Goal: Task Accomplishment & Management: Manage account settings

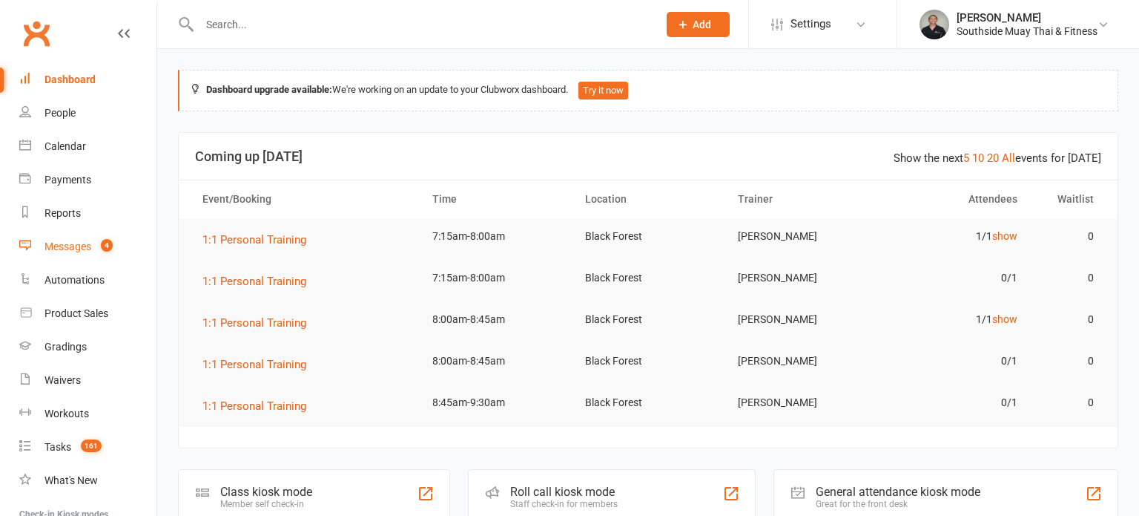
click at [80, 241] on div "Messages" at bounding box center [68, 246] width 47 height 12
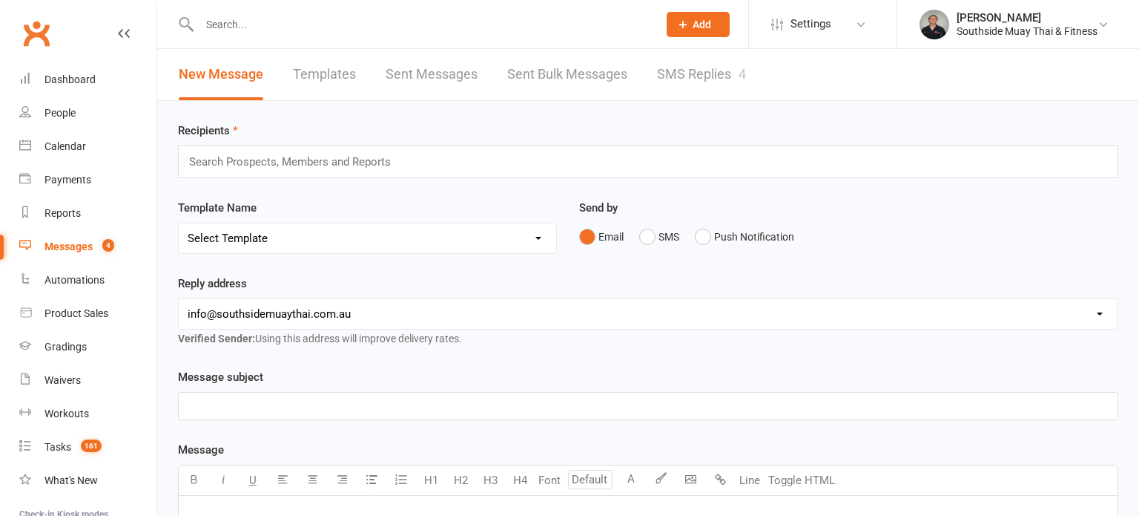
click at [671, 66] on link "SMS Replies 4" at bounding box center [701, 74] width 89 height 51
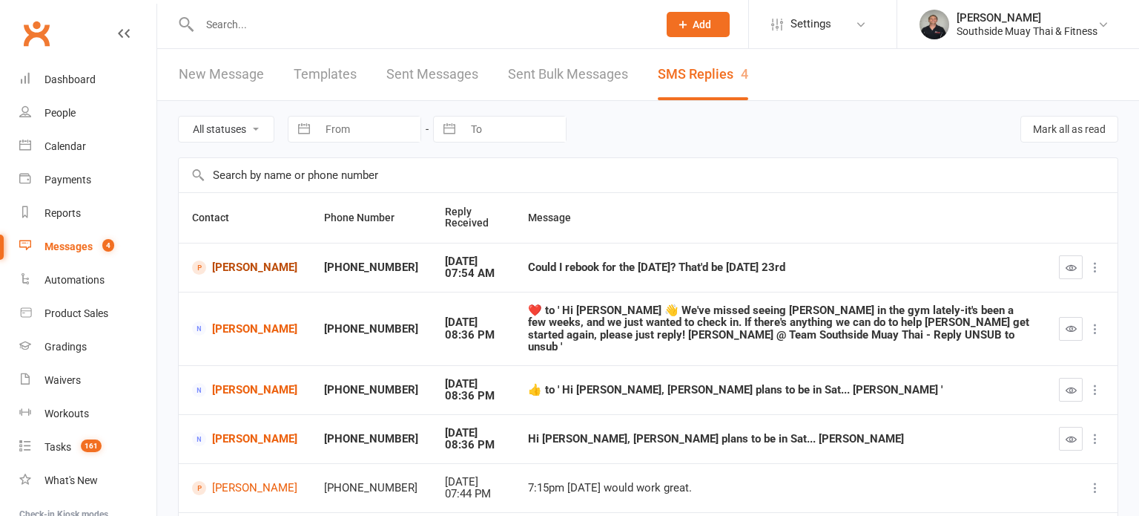
click at [246, 260] on link "[PERSON_NAME]" at bounding box center [244, 267] width 105 height 14
click at [249, 271] on link "[PERSON_NAME]" at bounding box center [244, 267] width 105 height 14
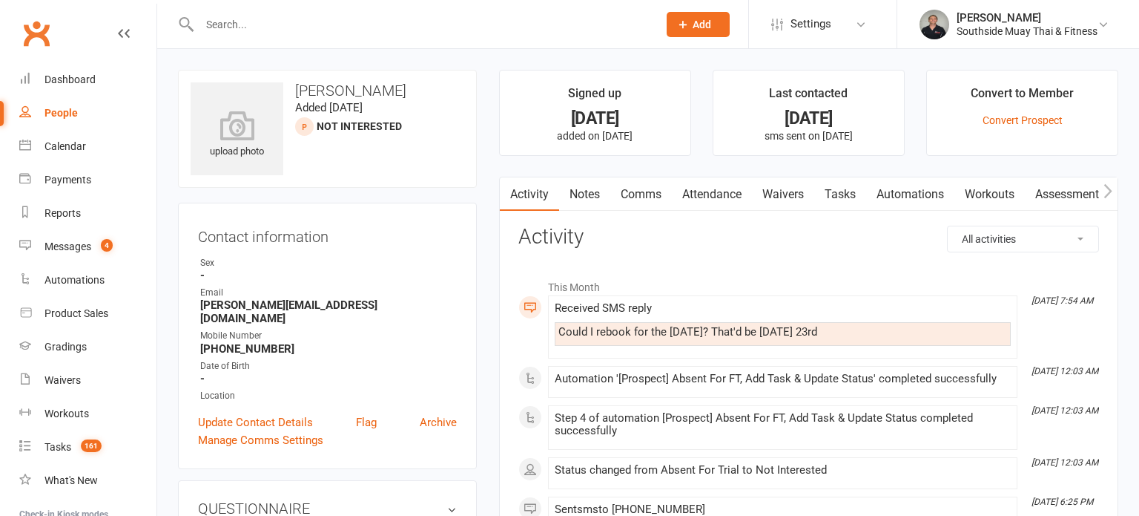
click at [702, 191] on link "Attendance" at bounding box center [712, 194] width 80 height 34
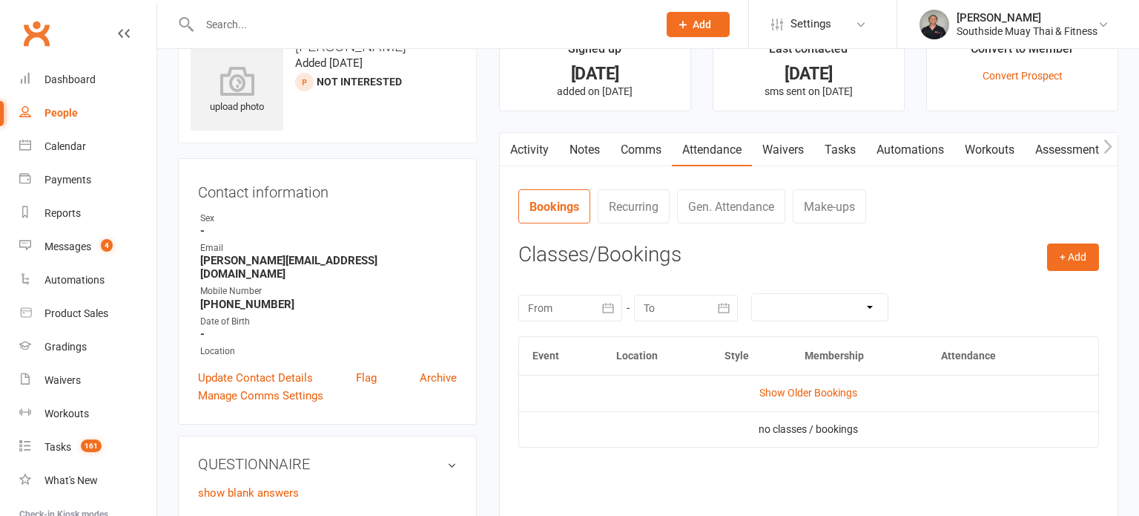
scroll to position [56, 0]
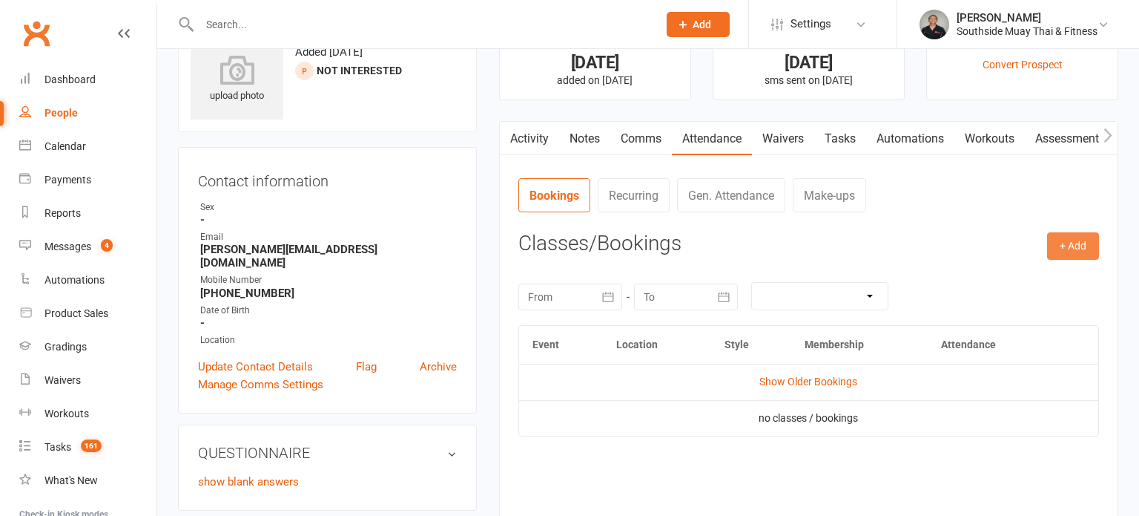
click at [1064, 241] on button "+ Add" at bounding box center [1073, 245] width 52 height 27
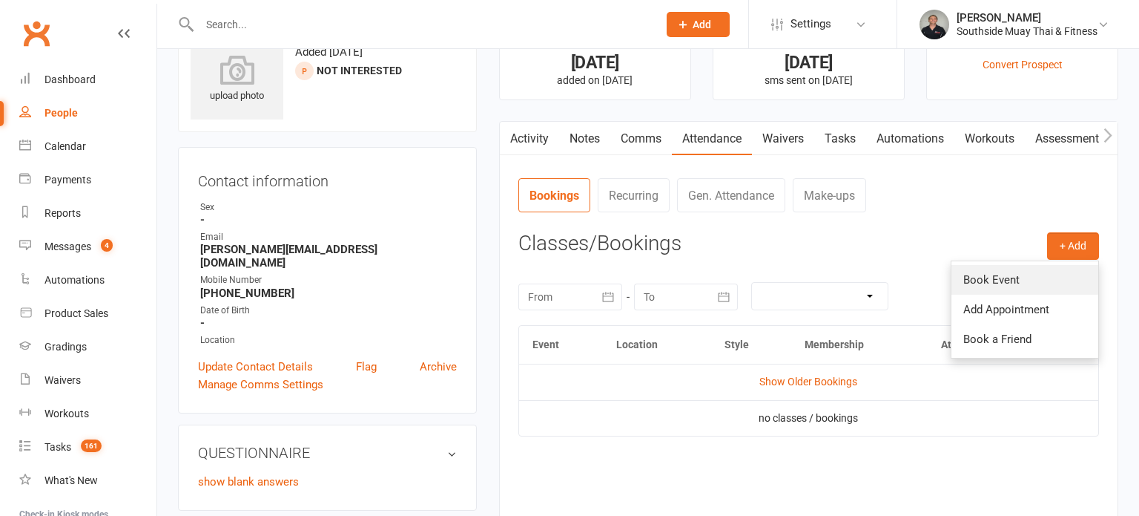
click at [1024, 274] on link "Book Event" at bounding box center [1025, 280] width 147 height 30
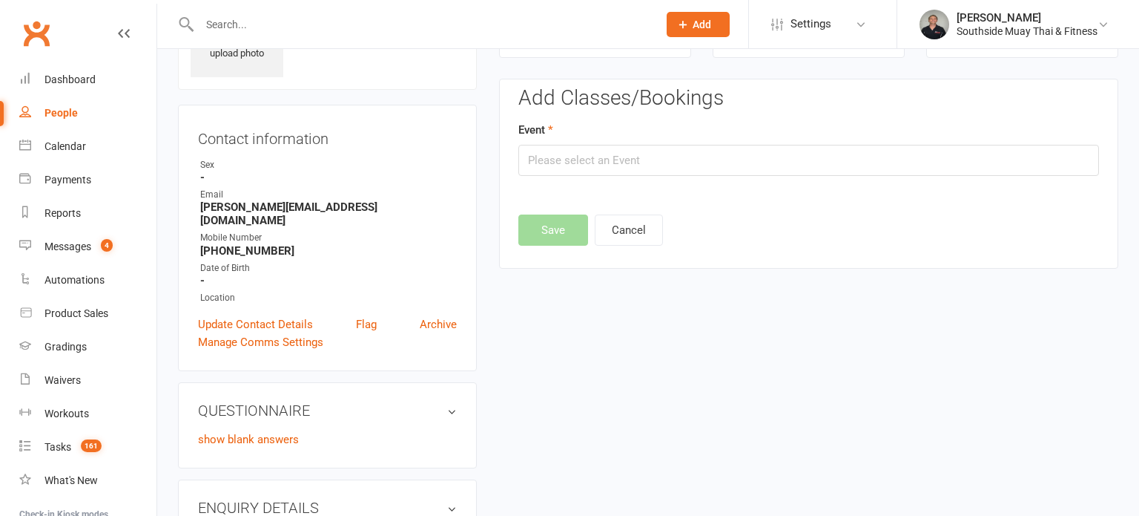
scroll to position [102, 0]
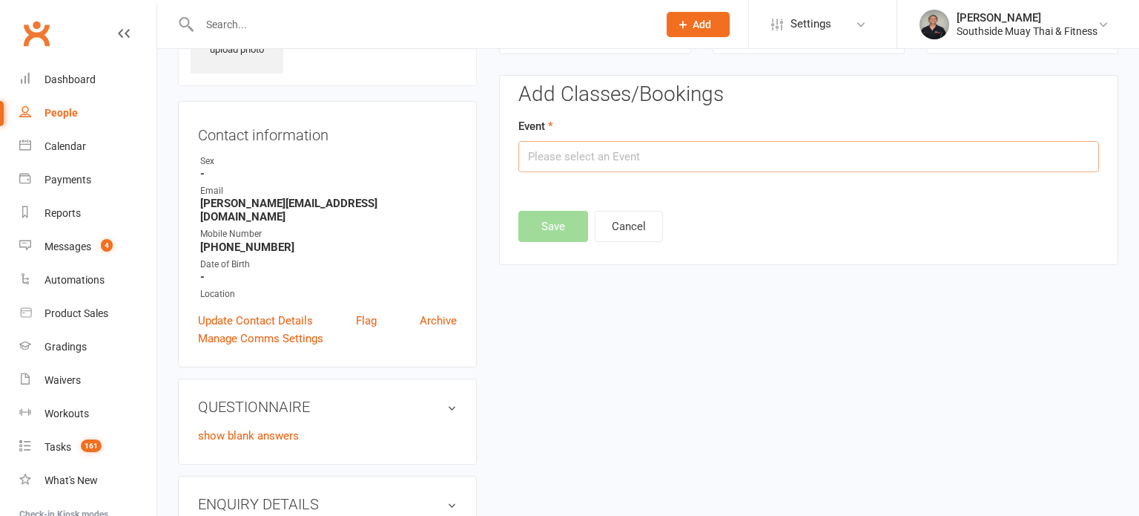
click at [748, 148] on input "text" at bounding box center [809, 156] width 581 height 31
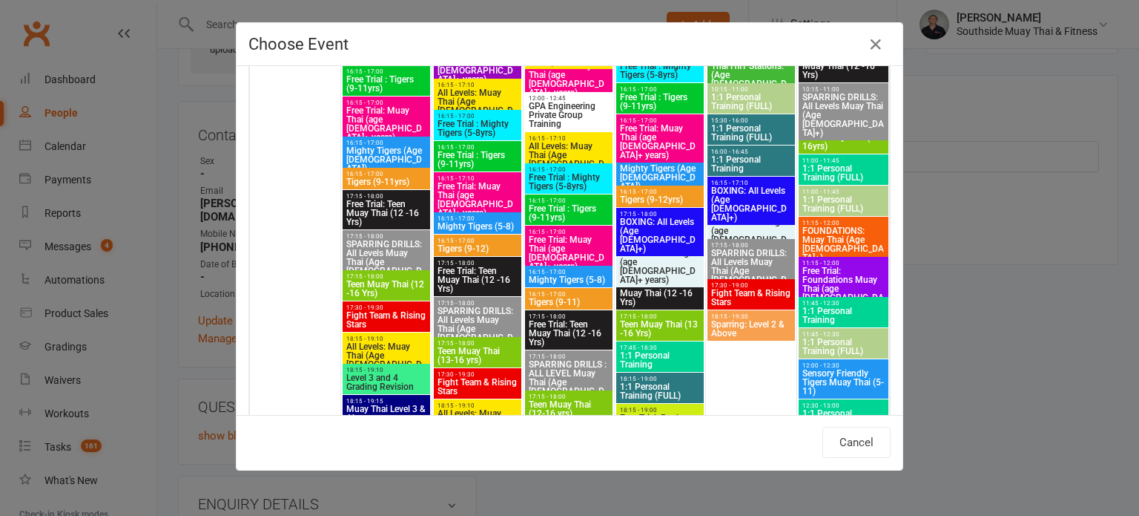
scroll to position [3483, 0]
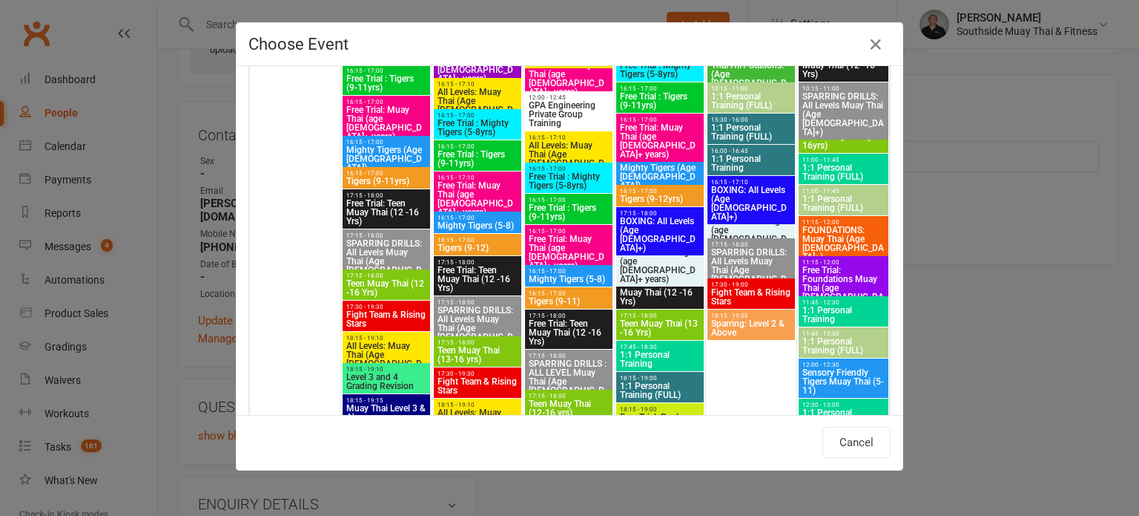
click at [858, 272] on span "Free Trial: Foundations Muay Thai (age [DEMOGRAPHIC_DATA]+ years)" at bounding box center [844, 288] width 84 height 45
type input "Free Trial: Foundations Muay Thai (age [DEMOGRAPHIC_DATA]+ years) - [DATE] 11:1…"
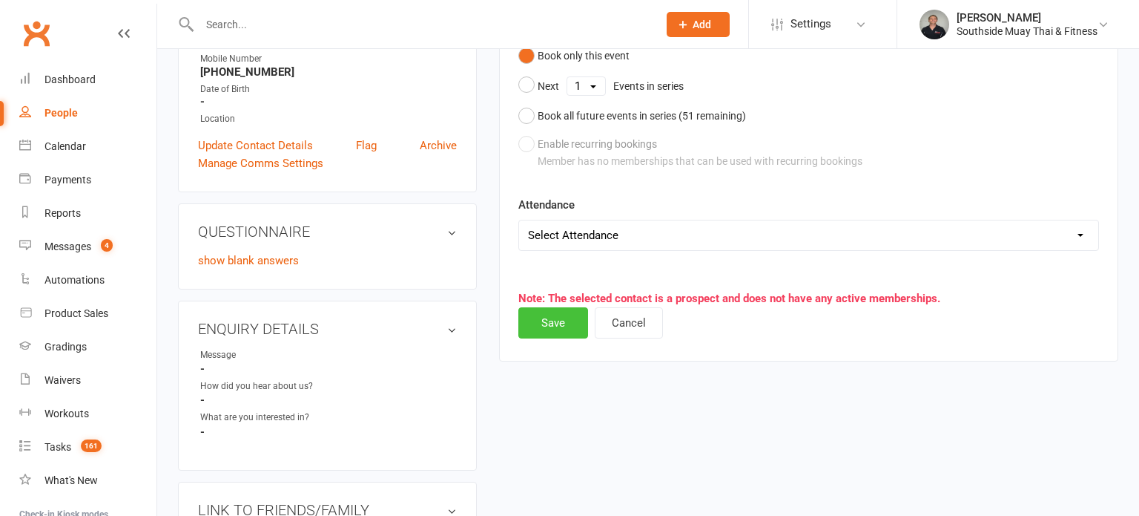
scroll to position [283, 0]
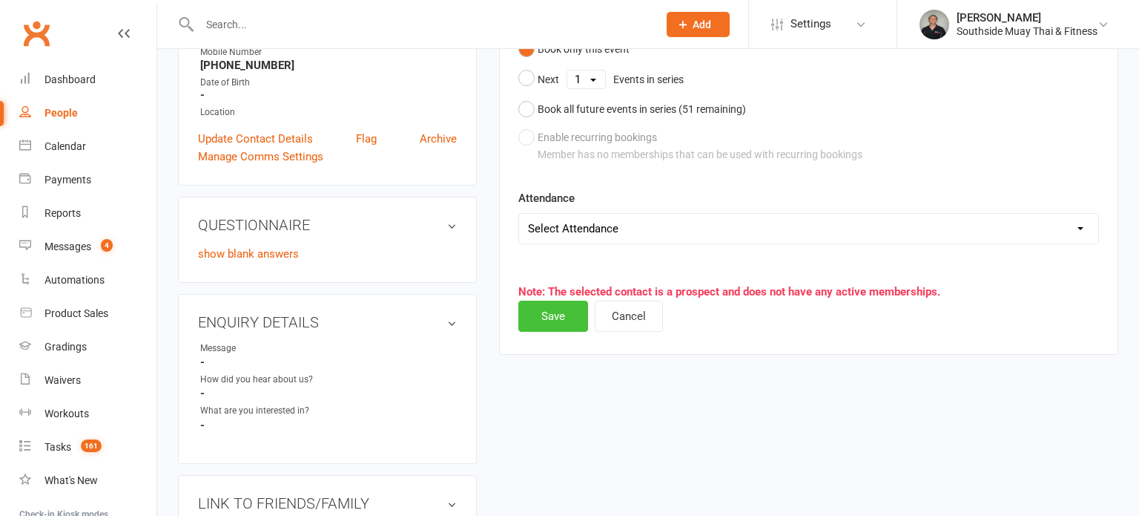
click at [555, 314] on button "Save" at bounding box center [554, 315] width 70 height 31
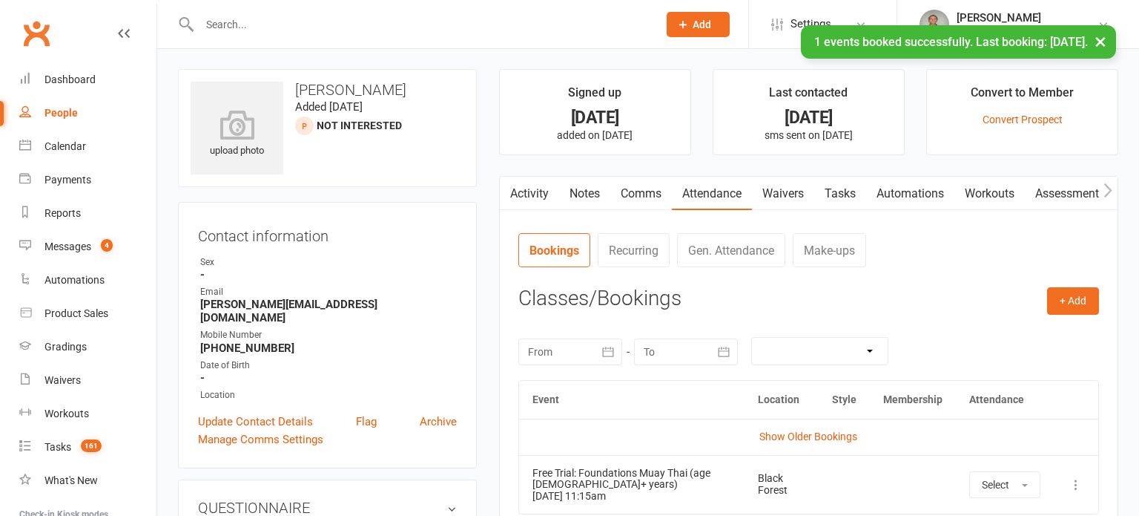
scroll to position [0, 0]
click at [573, 187] on link "Notes" at bounding box center [584, 194] width 51 height 34
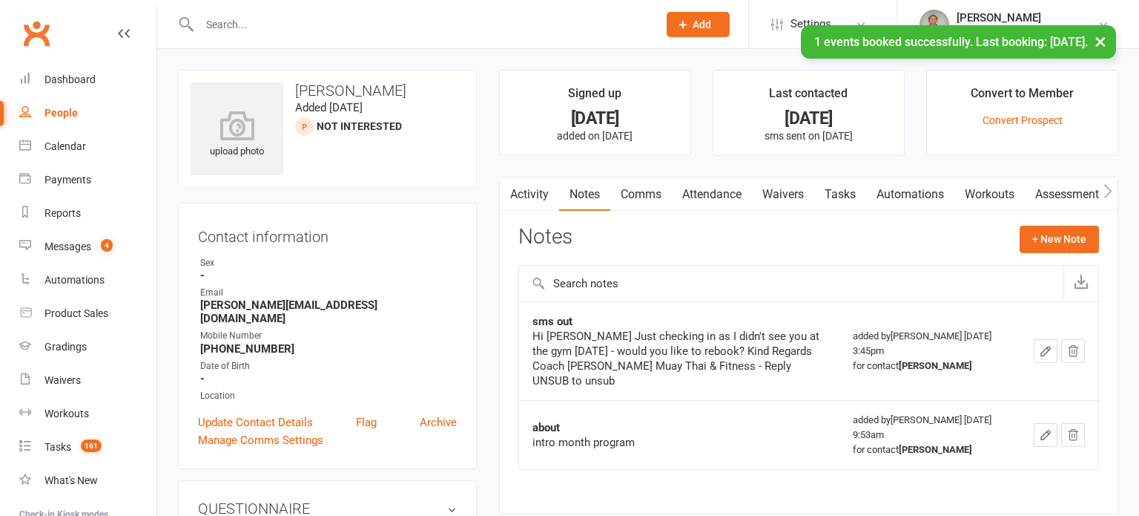
click at [645, 182] on link "Comms" at bounding box center [642, 194] width 62 height 34
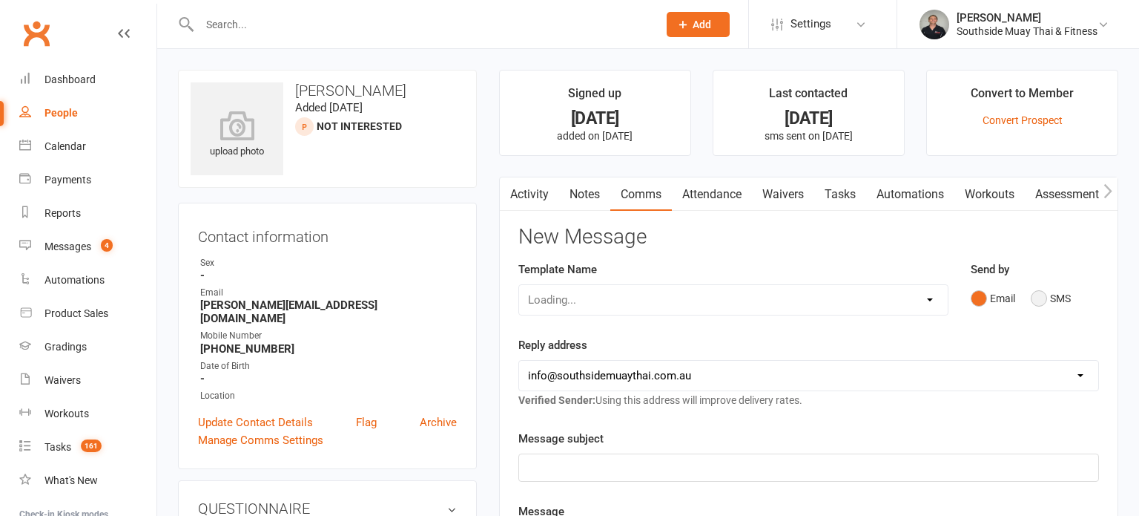
click at [1033, 295] on button "SMS" at bounding box center [1051, 298] width 40 height 28
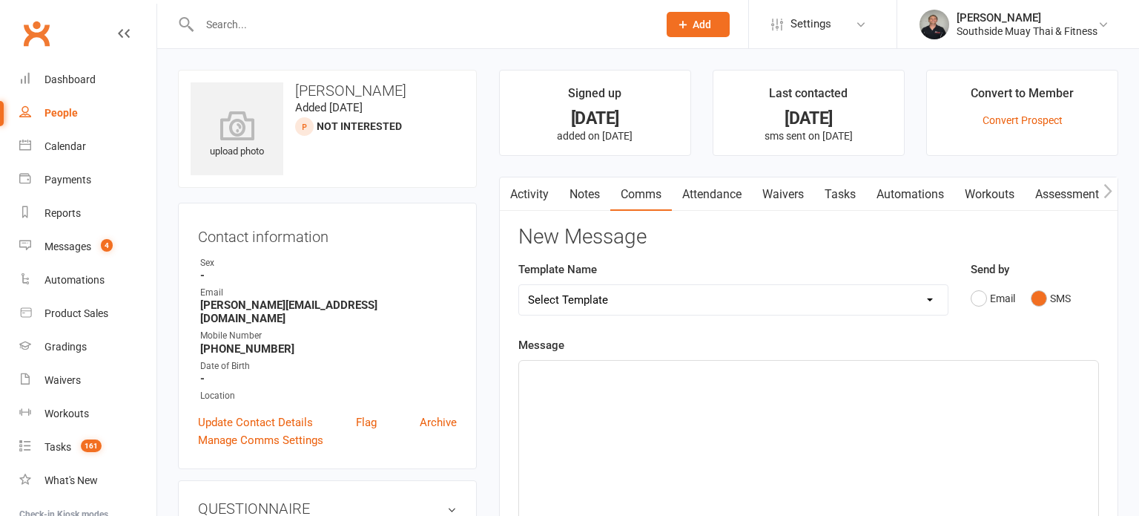
click at [705, 272] on div "Template Name Select Template [SMS] Outreach Message: High Risk – Personal From…" at bounding box center [734, 287] width 430 height 55
click at [700, 285] on select "Select Template [SMS] Outreach Message: High Risk – Personal From Trainer + Ree…" at bounding box center [733, 300] width 429 height 30
click at [534, 371] on p "﻿" at bounding box center [809, 374] width 562 height 18
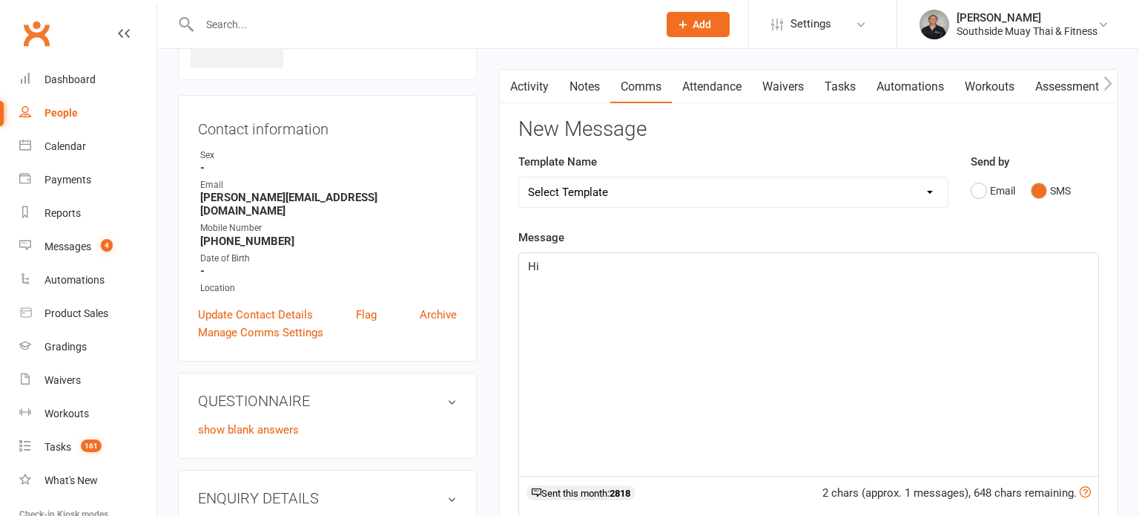
scroll to position [277, 0]
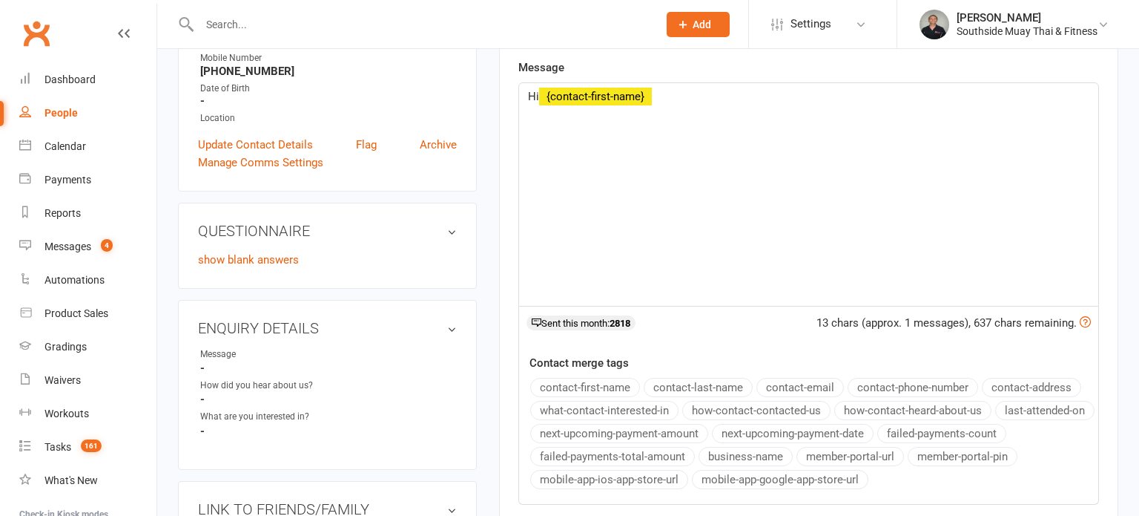
click at [554, 381] on button "contact-first-name" at bounding box center [585, 387] width 110 height 19
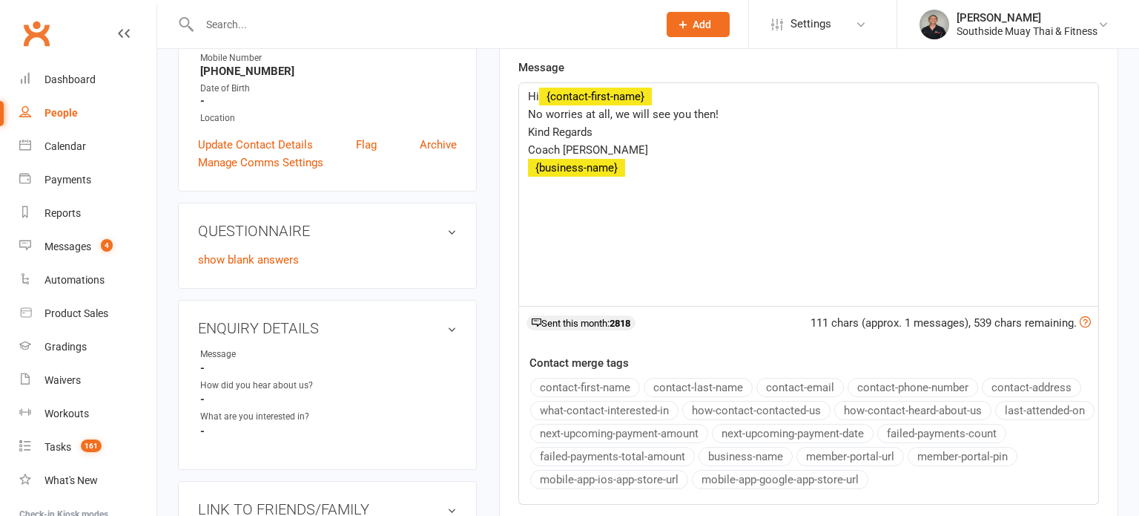
click at [733, 455] on button "business-name" at bounding box center [746, 456] width 94 height 19
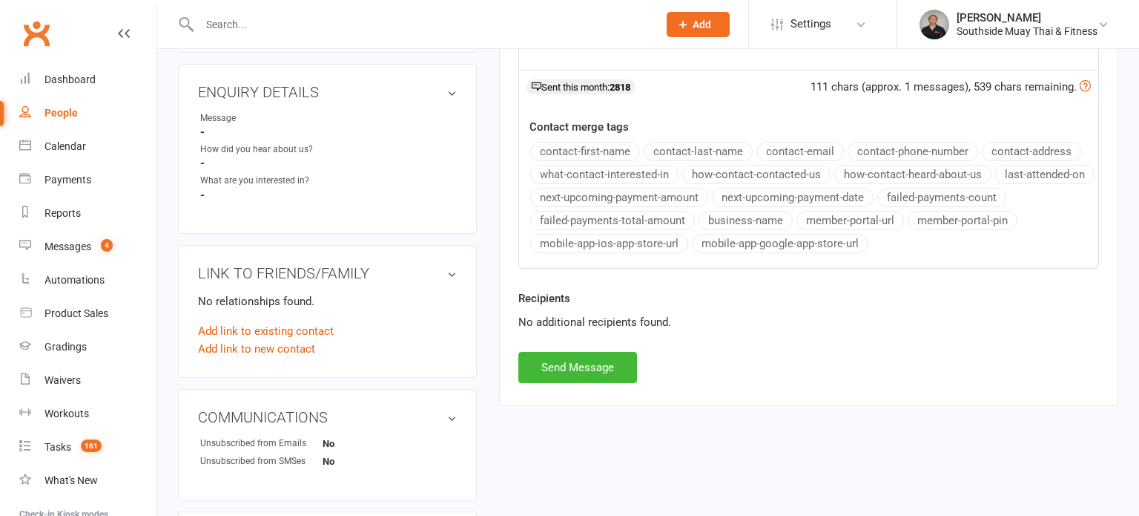
scroll to position [547, 0]
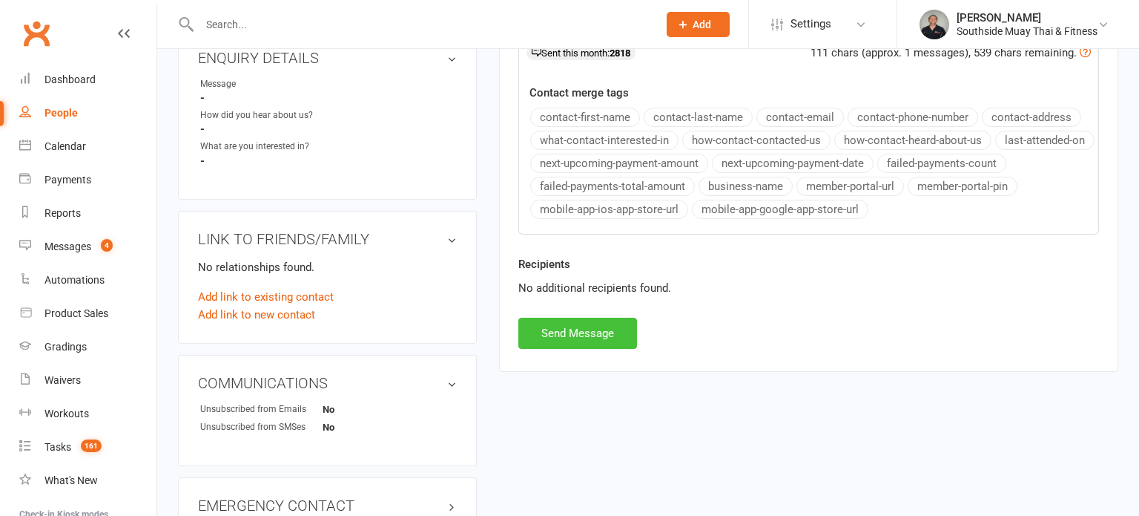
click at [562, 321] on button "Send Message" at bounding box center [578, 333] width 119 height 31
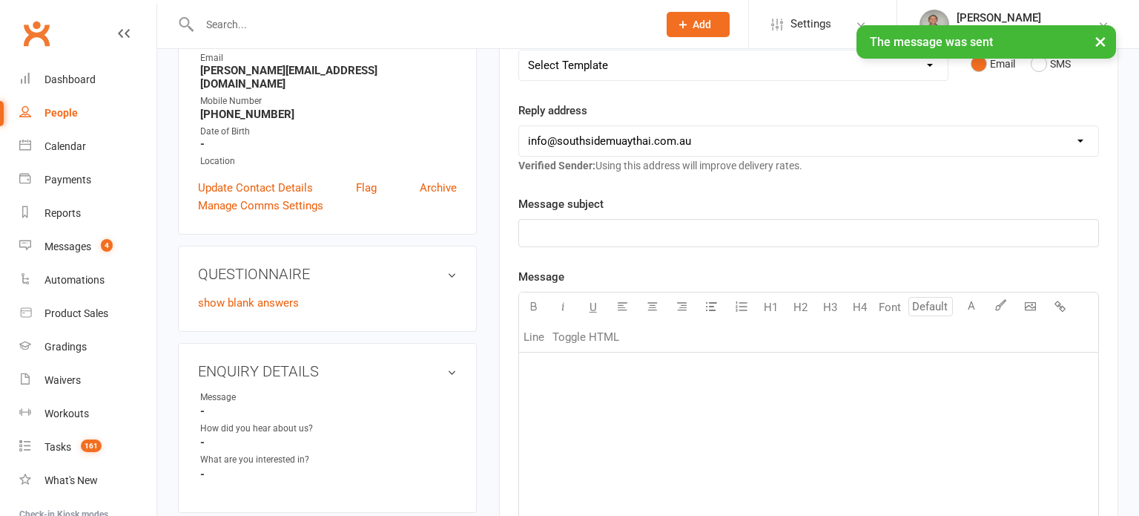
scroll to position [0, 0]
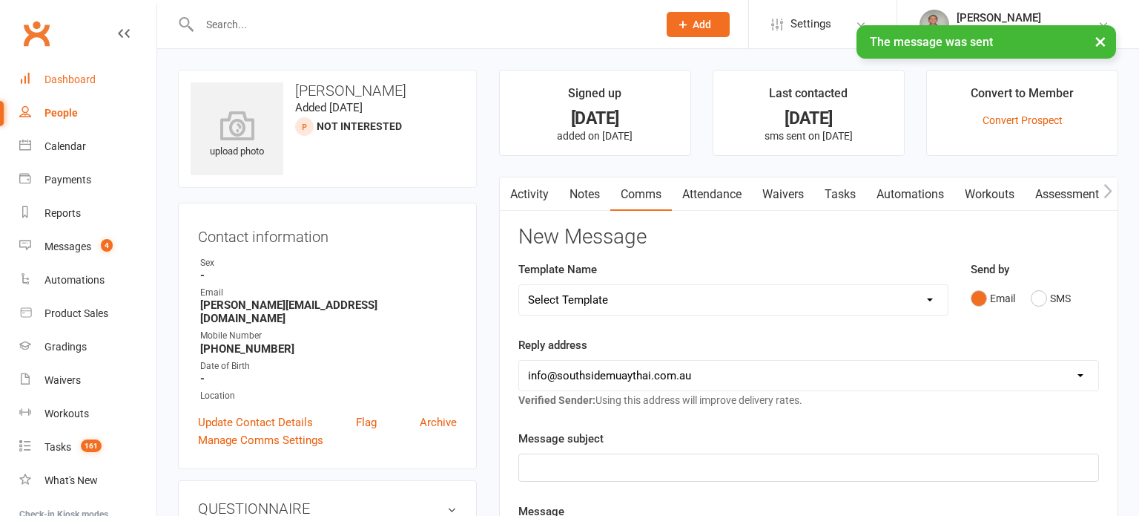
click at [54, 71] on link "Dashboard" at bounding box center [87, 79] width 137 height 33
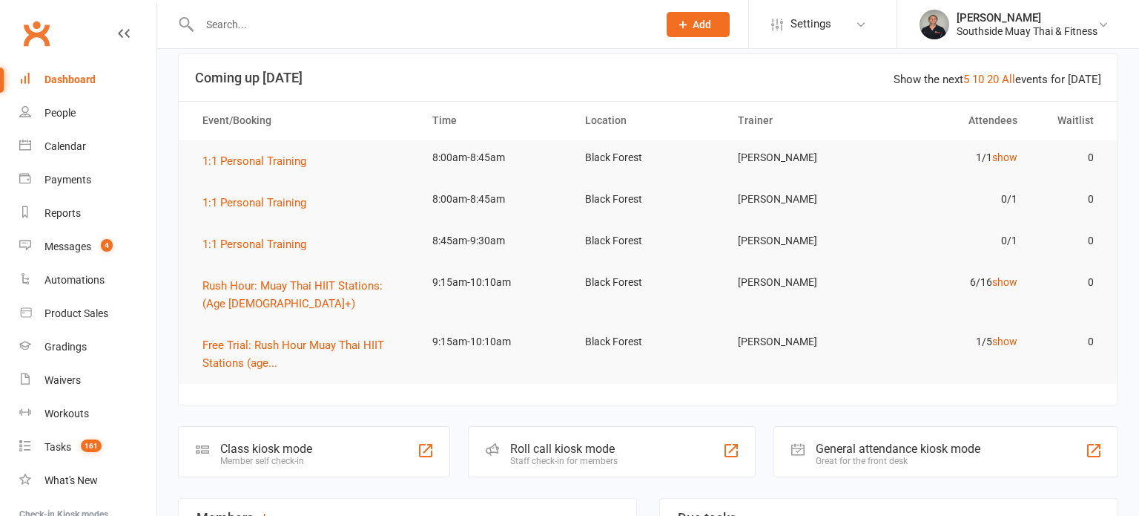
scroll to position [7, 0]
